Goal: Transaction & Acquisition: Book appointment/travel/reservation

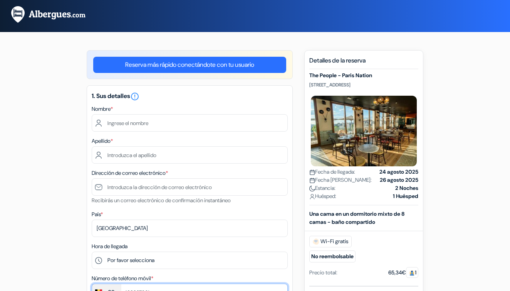
type input "489927961"
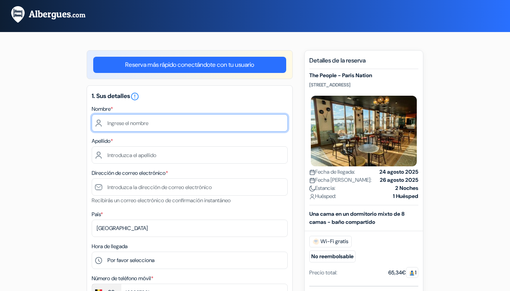
type input "m"
type input "[PERSON_NAME] [PERSON_NAME]"
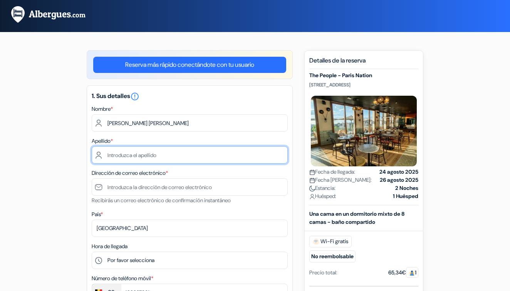
type input "g"
type input "[PERSON_NAME]"
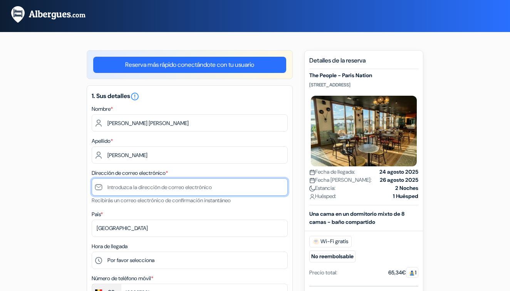
click at [279, 187] on input "text" at bounding box center [190, 186] width 196 height 17
type input "@"
click at [197, 188] on input "@" at bounding box center [190, 186] width 196 height 17
click at [189, 194] on input "[PERSON_NAME][EMAIL_ADDRESS][PERSON_NAME]" at bounding box center [190, 186] width 196 height 17
click at [171, 187] on input "[EMAIL_ADDRESS][PERSON_NAME][DOMAIN_NAME]" at bounding box center [190, 186] width 196 height 17
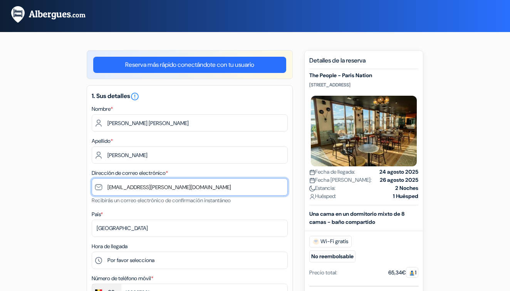
click at [172, 187] on input "[EMAIL_ADDRESS][PERSON_NAME][DOMAIN_NAME]" at bounding box center [190, 186] width 196 height 17
click at [174, 186] on input "[EMAIL_ADDRESS][PERSON_NAME][DOMAIN_NAME]" at bounding box center [190, 186] width 196 height 17
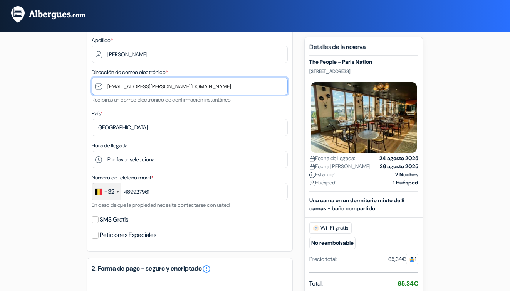
scroll to position [102, 0]
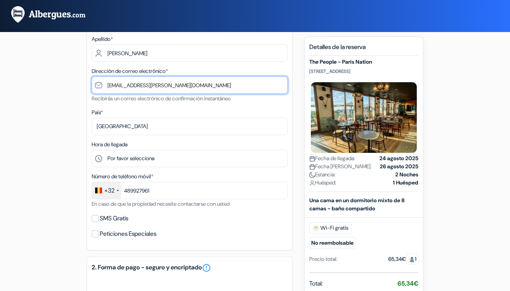
type input "[EMAIL_ADDRESS][PERSON_NAME][DOMAIN_NAME]"
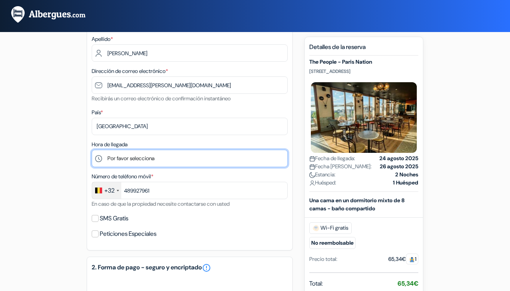
select select "12"
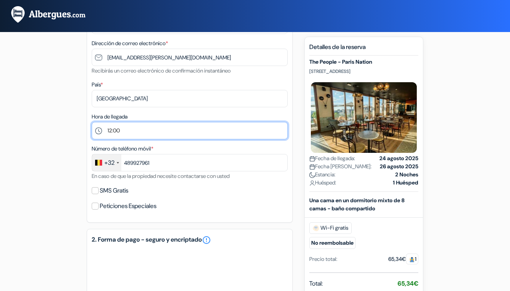
scroll to position [128, 0]
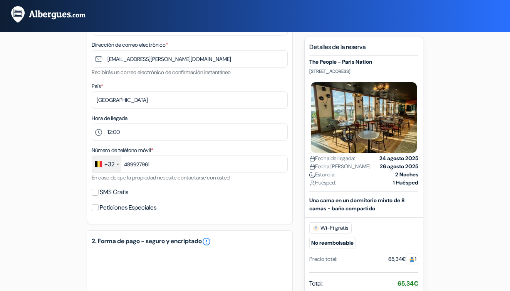
click at [96, 193] on input "SMS Gratis" at bounding box center [95, 191] width 7 height 7
checkbox input "true"
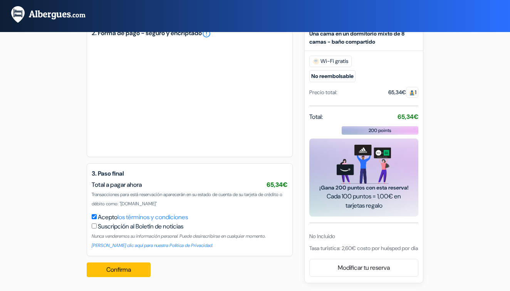
scroll to position [358, 0]
click at [93, 227] on input "checkbox" at bounding box center [94, 225] width 5 height 5
checkbox input "true"
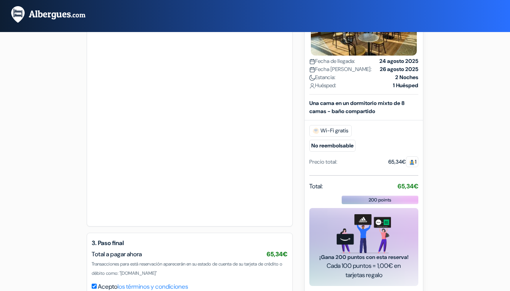
scroll to position [434, 0]
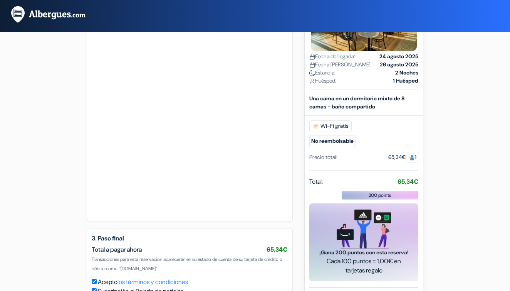
click at [158, 218] on div "2. Forma de pago - seguro y encriptado error_outline" at bounding box center [190, 83] width 206 height 275
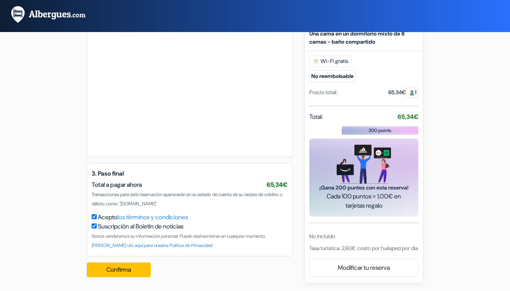
scroll to position [498, 0]
click at [144, 267] on button "Confirma Loading..." at bounding box center [119, 269] width 64 height 15
